Goal: Use online tool/utility: Utilize a website feature to perform a specific function

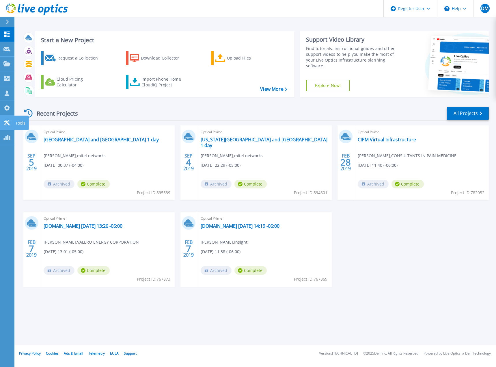
click at [14, 122] on div "Tools" at bounding box center [21, 122] width 14 height 14
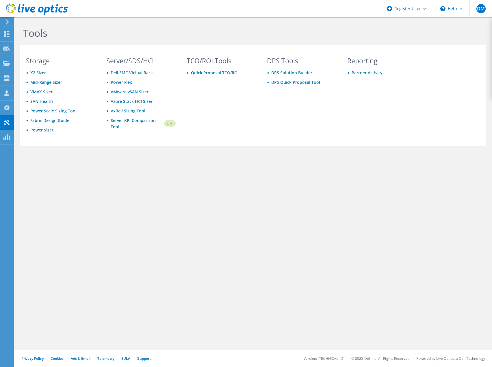
click at [39, 131] on link "Power Sizer" at bounding box center [41, 129] width 23 height 5
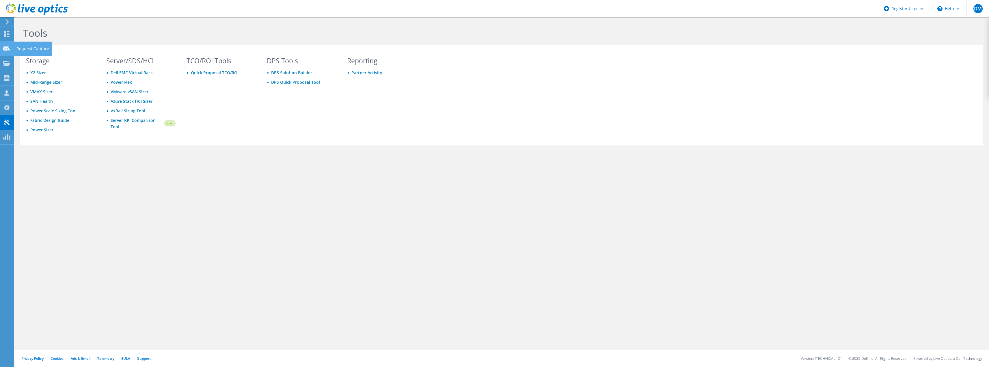
click at [5, 48] on icon at bounding box center [6, 48] width 7 height 5
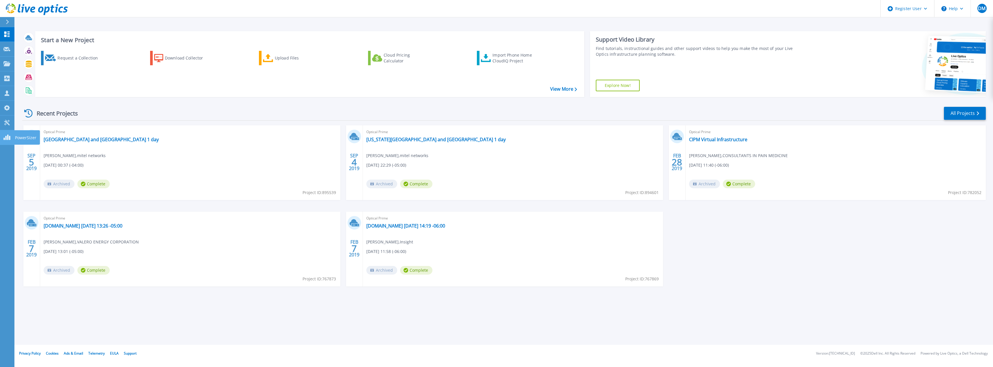
click at [5, 134] on link "PowerSizer PowerSizer" at bounding box center [7, 137] width 14 height 15
